Goal: Information Seeking & Learning: Learn about a topic

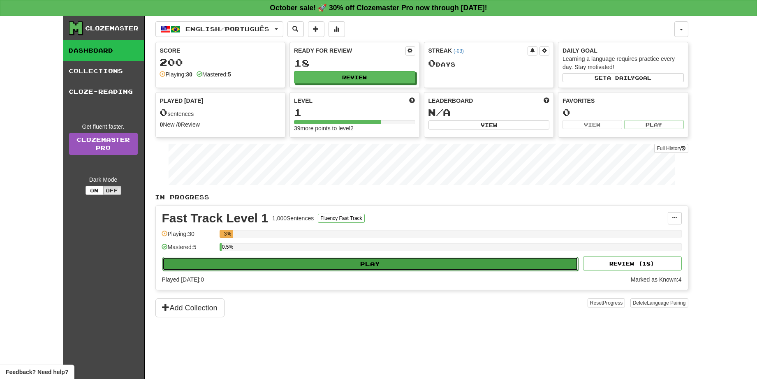
click at [396, 264] on button "Play" at bounding box center [370, 264] width 416 height 14
select select "**"
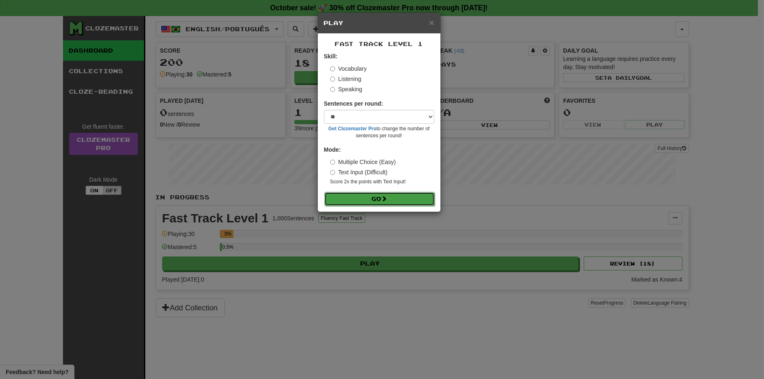
click at [364, 198] on button "Go" at bounding box center [379, 199] width 110 height 14
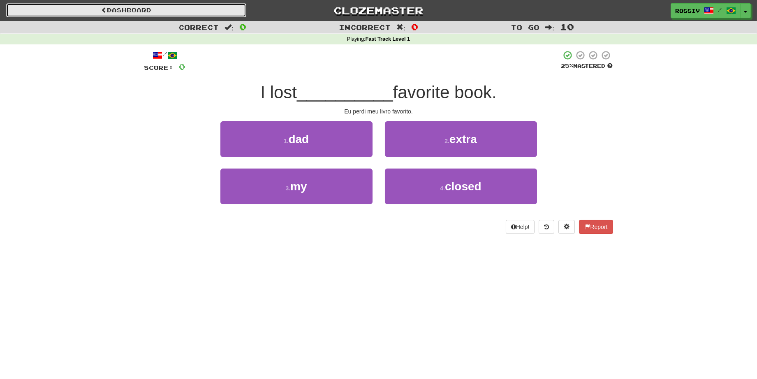
click at [97, 7] on link "Dashboard" at bounding box center [126, 10] width 240 height 14
